Goal: Check status: Check status

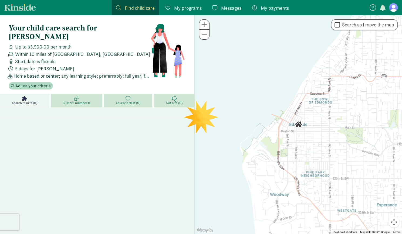
click at [183, 10] on span "My programs" at bounding box center [188, 7] width 28 height 7
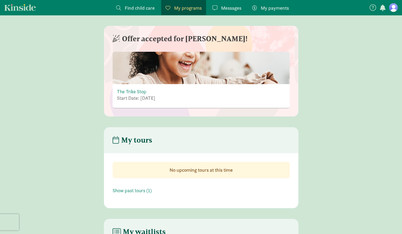
click at [228, 8] on span "Messages" at bounding box center [231, 7] width 20 height 7
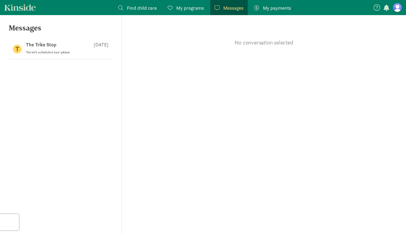
click at [273, 7] on span "My payments" at bounding box center [277, 7] width 28 height 7
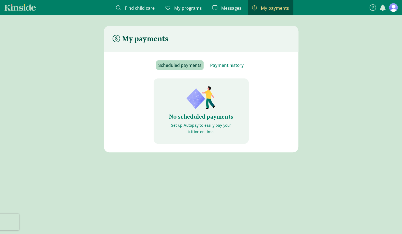
click at [230, 4] on span "Messages" at bounding box center [231, 7] width 20 height 7
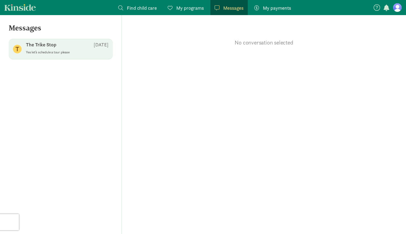
click at [53, 49] on div "The Trike Stop Aug 11" at bounding box center [67, 46] width 83 height 9
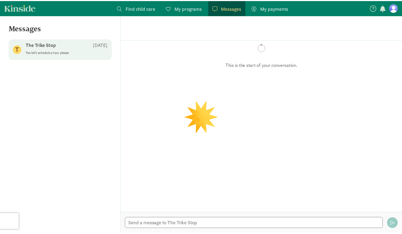
scroll to position [114, 0]
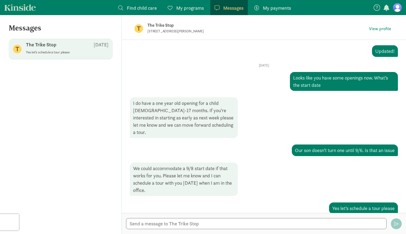
click at [398, 7] on figure at bounding box center [397, 7] width 9 height 9
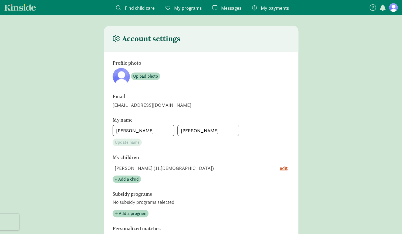
click at [21, 11] on link "Kinside" at bounding box center [20, 7] width 32 height 7
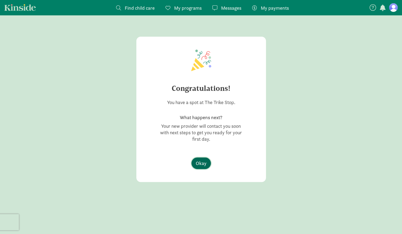
click at [203, 163] on span "Okay" at bounding box center [201, 163] width 11 height 7
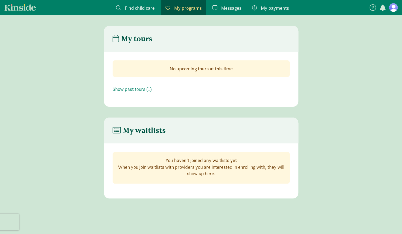
click at [203, 77] on div "No upcoming tours at this time" at bounding box center [201, 68] width 177 height 16
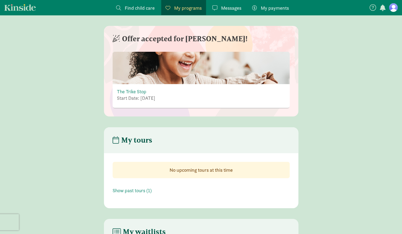
click at [146, 99] on p "Start Date: September 7, 2025" at bounding box center [136, 98] width 38 height 6
click at [149, 51] on header "Offer accepted for [PERSON_NAME]!" at bounding box center [201, 39] width 194 height 26
click at [155, 39] on h4 "Offer accepted for [PERSON_NAME]!" at bounding box center [180, 39] width 135 height 9
click at [133, 89] on link "The Trike Stop" at bounding box center [131, 92] width 29 height 6
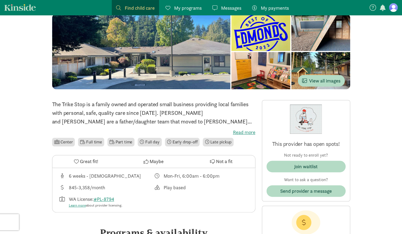
scroll to position [115, 0]
click at [308, 124] on img at bounding box center [306, 118] width 32 height 29
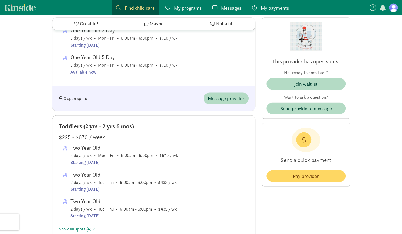
scroll to position [560, 0]
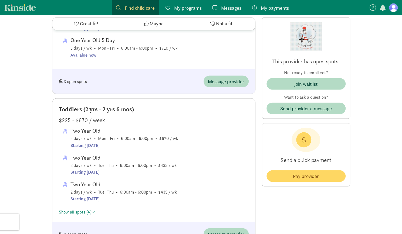
click at [157, 128] on div "Two Year Old" at bounding box center [124, 130] width 108 height 9
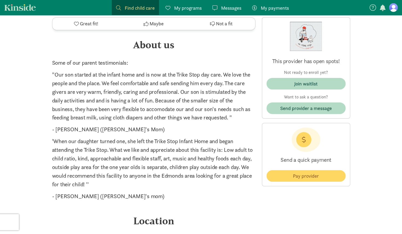
scroll to position [1151, 0]
